Goal: Task Accomplishment & Management: Manage account settings

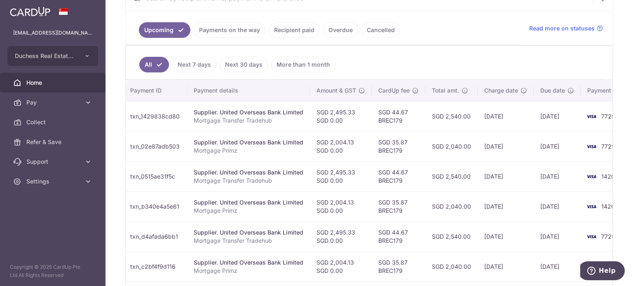
click at [521, 194] on td "[DATE]" at bounding box center [506, 207] width 56 height 30
click at [518, 217] on td "[DATE]" at bounding box center [506, 207] width 56 height 30
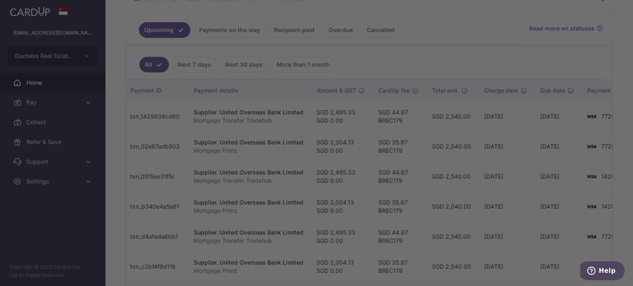
click at [503, 192] on div at bounding box center [319, 144] width 639 height 289
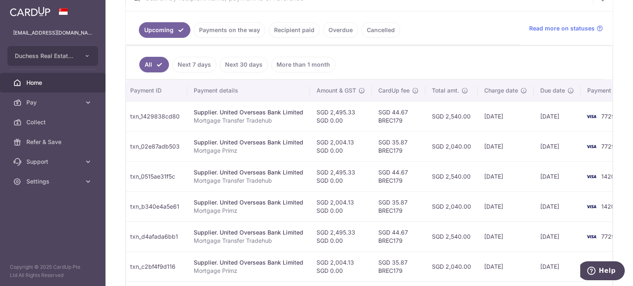
scroll to position [0, 137]
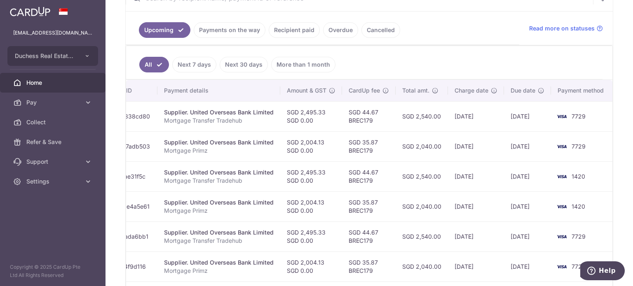
drag, startPoint x: 474, startPoint y: 186, endPoint x: 481, endPoint y: 193, distance: 9.6
click at [486, 192] on tbody "Update payment Cancel payment Scheduled for charge txn_1429838cd80 Supplier. Un…" at bounding box center [301, 251] width 625 height 301
click at [425, 215] on td "SGD 2,040.00" at bounding box center [422, 207] width 52 height 30
click at [411, 232] on td "SGD 2,540.00" at bounding box center [422, 237] width 52 height 30
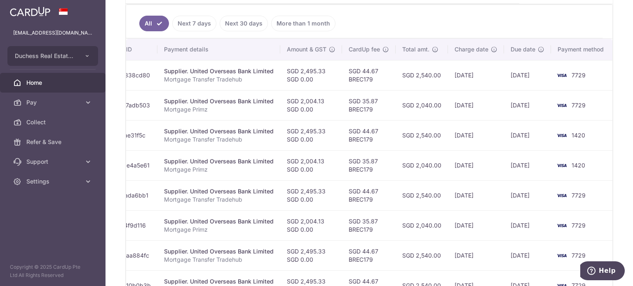
click at [417, 199] on td "SGD 2,540.00" at bounding box center [422, 195] width 52 height 30
click at [396, 197] on td "SGD 2,540.00" at bounding box center [422, 195] width 52 height 30
click at [400, 191] on td "SGD 2,540.00" at bounding box center [422, 195] width 52 height 30
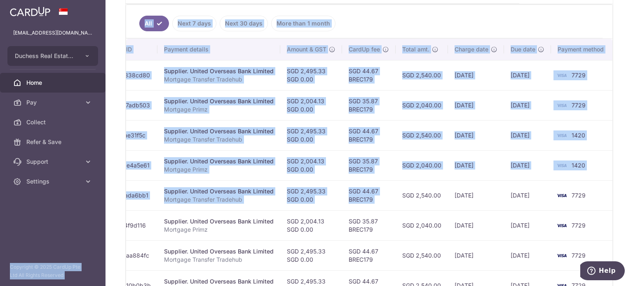
scroll to position [0, 0]
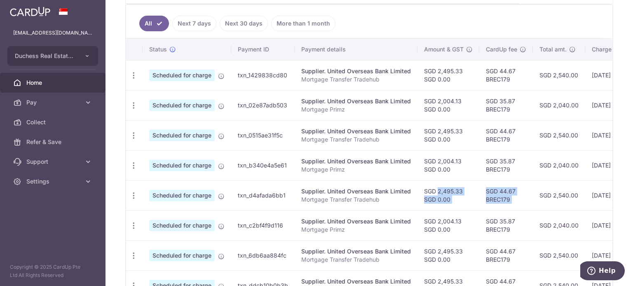
drag, startPoint x: 395, startPoint y: 195, endPoint x: 425, endPoint y: 194, distance: 30.1
click at [425, 194] on tr "Update payment Cancel payment Scheduled for charge txn_d4afada6bb1 Supplier. Un…" at bounding box center [438, 195] width 625 height 30
click at [390, 206] on td "Supplier. United Overseas Bank Limited Mortgage Transfer Tradehub" at bounding box center [356, 195] width 123 height 30
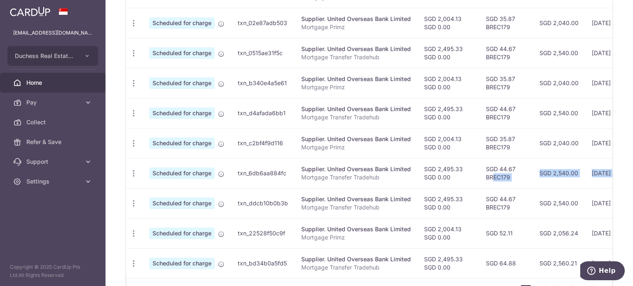
scroll to position [0, 137]
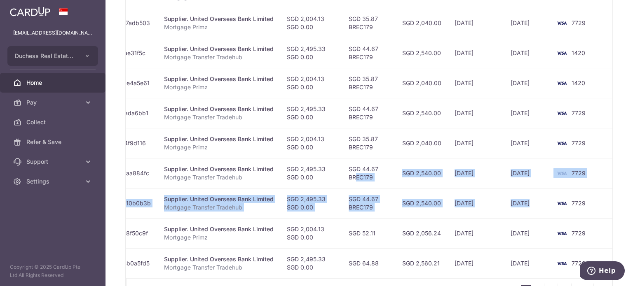
drag, startPoint x: 513, startPoint y: 175, endPoint x: 526, endPoint y: 188, distance: 18.6
click at [526, 188] on tbody "Update payment Cancel payment Scheduled for charge txn_1429838cd80 Supplier. Un…" at bounding box center [301, 128] width 625 height 301
click at [440, 194] on td "SGD 2,540.00" at bounding box center [422, 203] width 52 height 30
click at [381, 203] on td "SGD 44.67 BREC179" at bounding box center [369, 203] width 54 height 30
click at [284, 202] on td "SGD 2,495.33 SGD 0.00" at bounding box center [311, 203] width 62 height 30
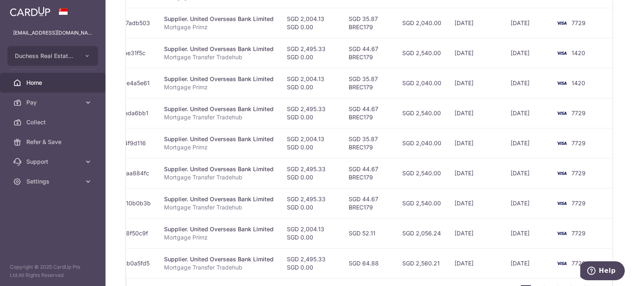
click at [248, 201] on div "Supplier. United Overseas Bank Limited" at bounding box center [219, 199] width 110 height 8
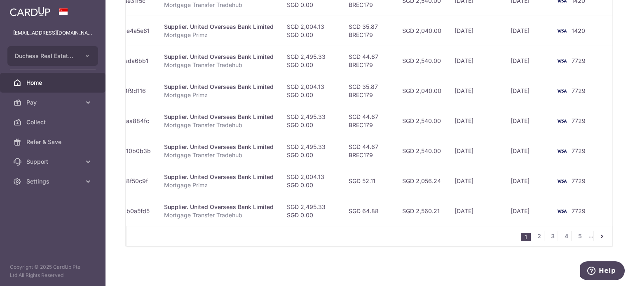
scroll to position [353, 0]
click at [48, 187] on link "Settings" at bounding box center [52, 182] width 105 height 20
click at [30, 218] on span "Logout" at bounding box center [53, 221] width 54 height 8
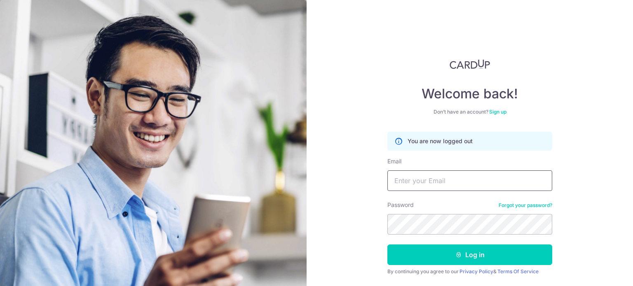
click at [430, 178] on input "Email" at bounding box center [469, 181] width 165 height 21
type input "[EMAIL_ADDRESS][DOMAIN_NAME]"
click at [387, 245] on button "Log in" at bounding box center [469, 255] width 165 height 21
